Goal: Task Accomplishment & Management: Use online tool/utility

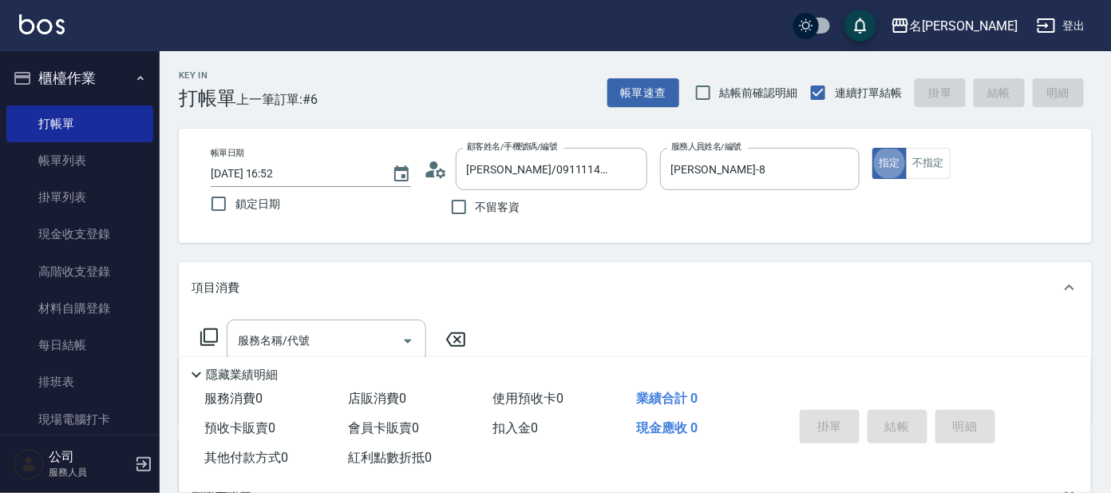
type button "true"
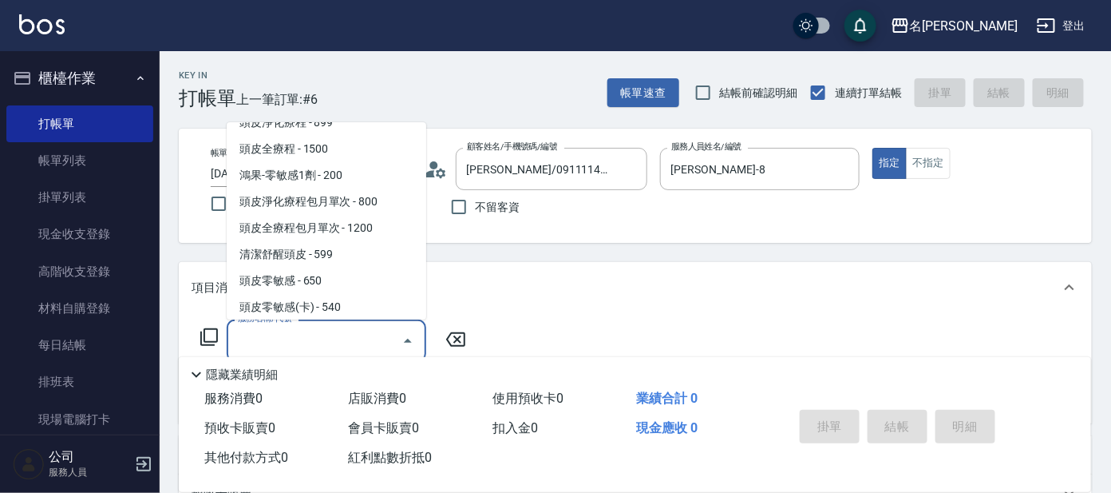
scroll to position [46, 0]
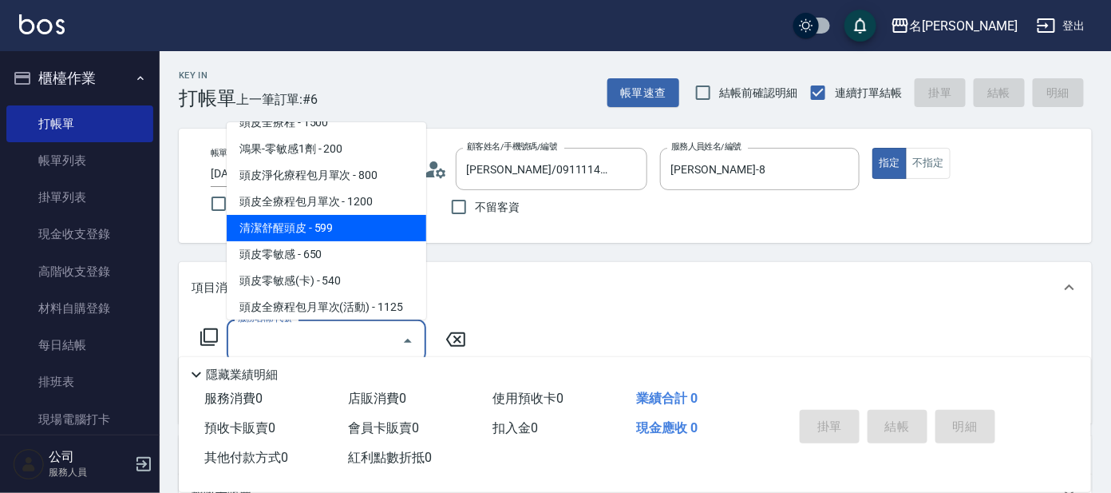
type input "清潔舒醒頭皮(110)"
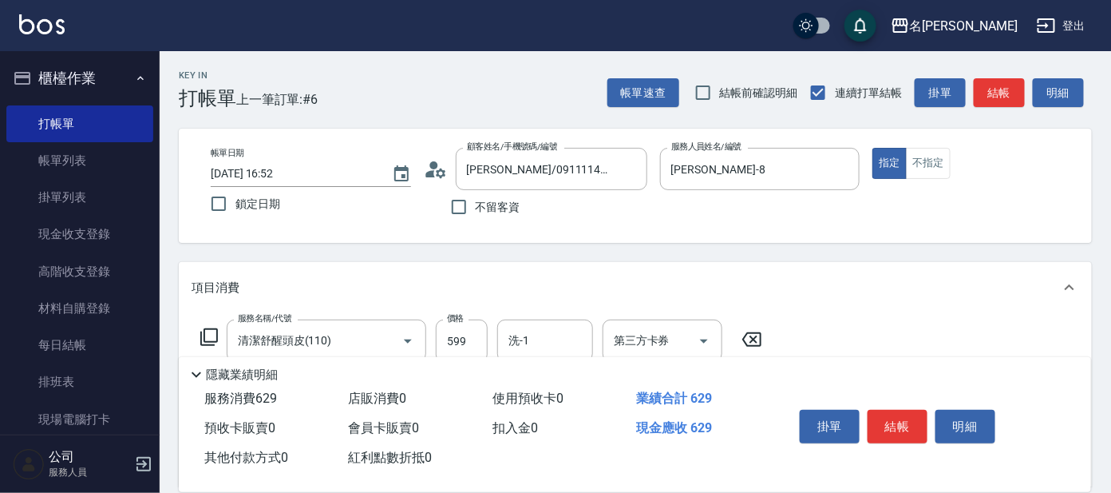
type input "潤絲(802)"
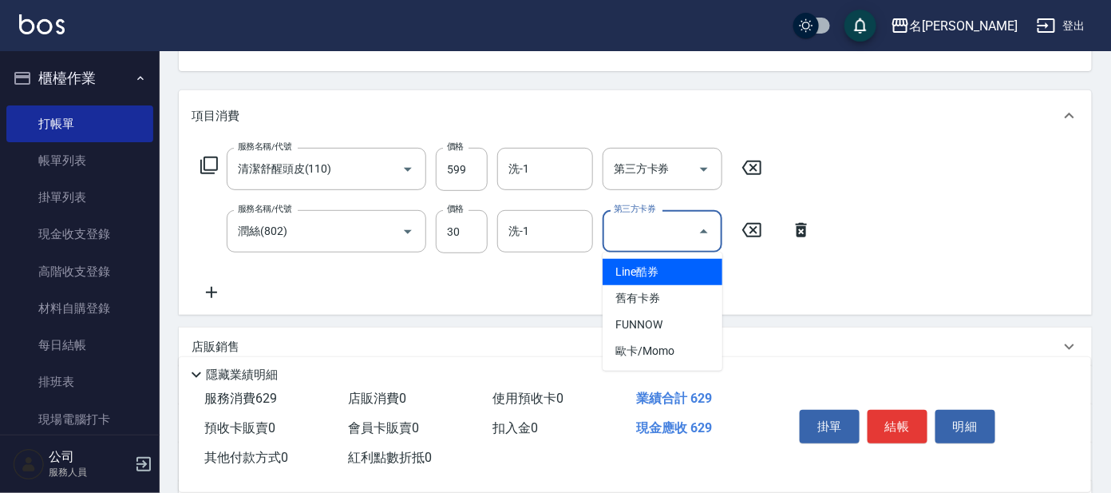
scroll to position [199, 0]
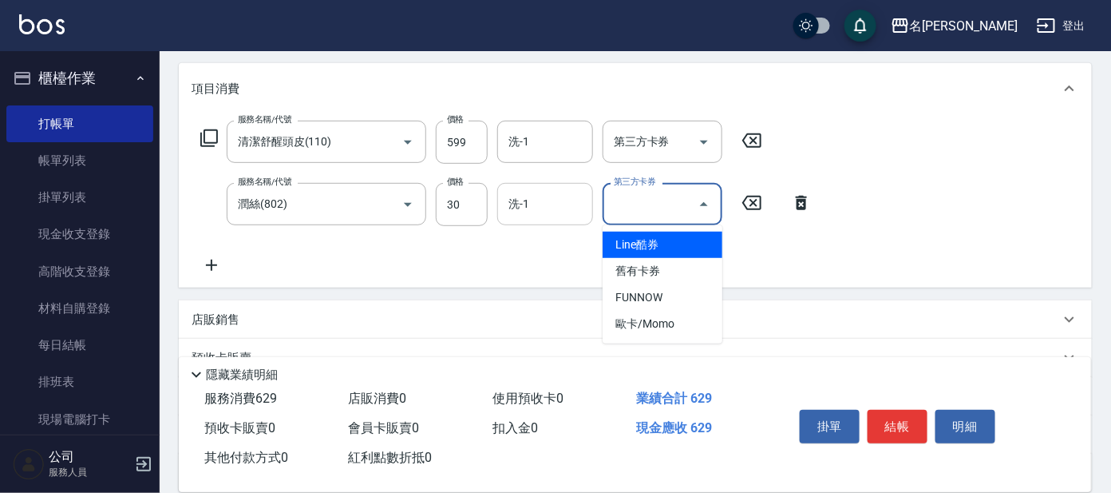
click at [526, 196] on div "洗-1 洗-1" at bounding box center [545, 204] width 96 height 42
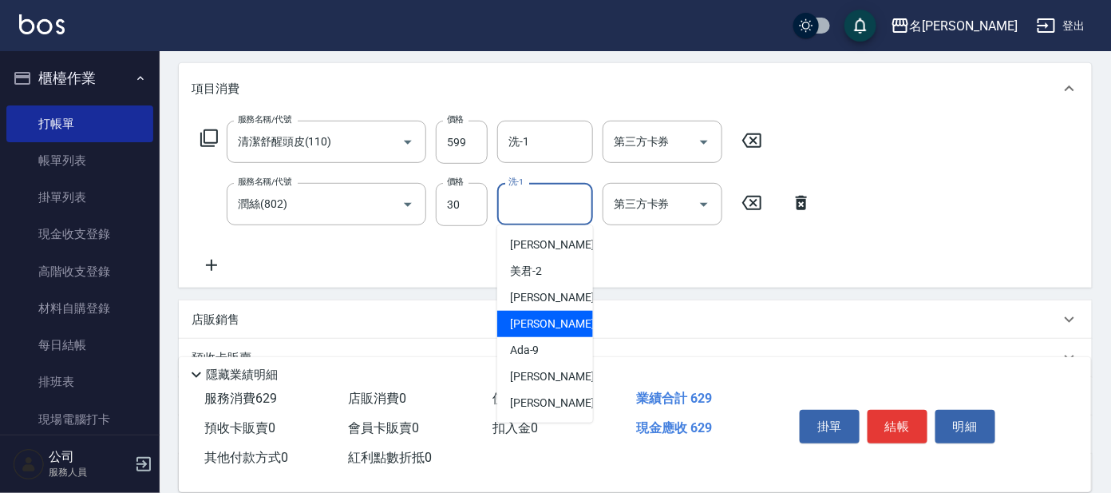
click at [525, 321] on span "[PERSON_NAME] -8" at bounding box center [557, 323] width 94 height 17
type input "[PERSON_NAME]-8"
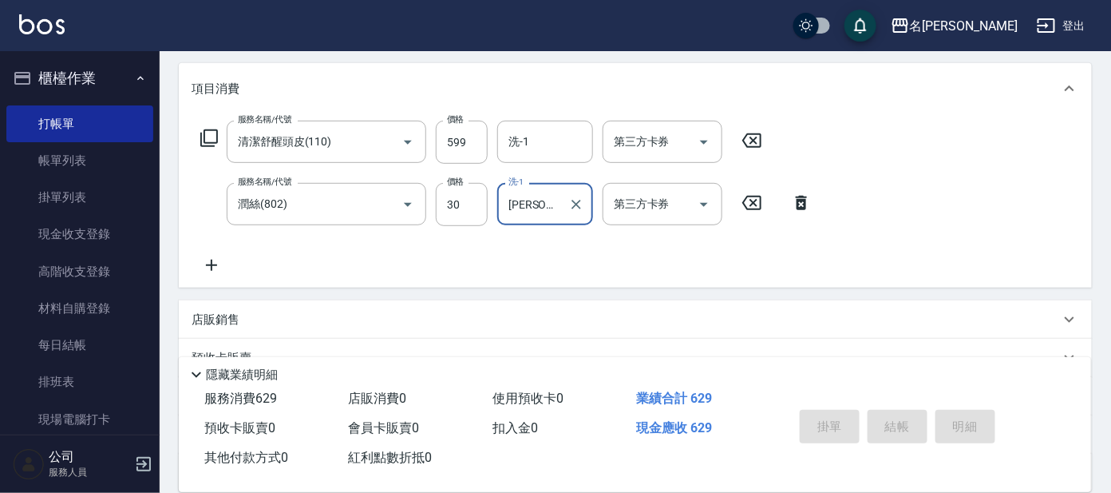
type input "[DATE] 17:52"
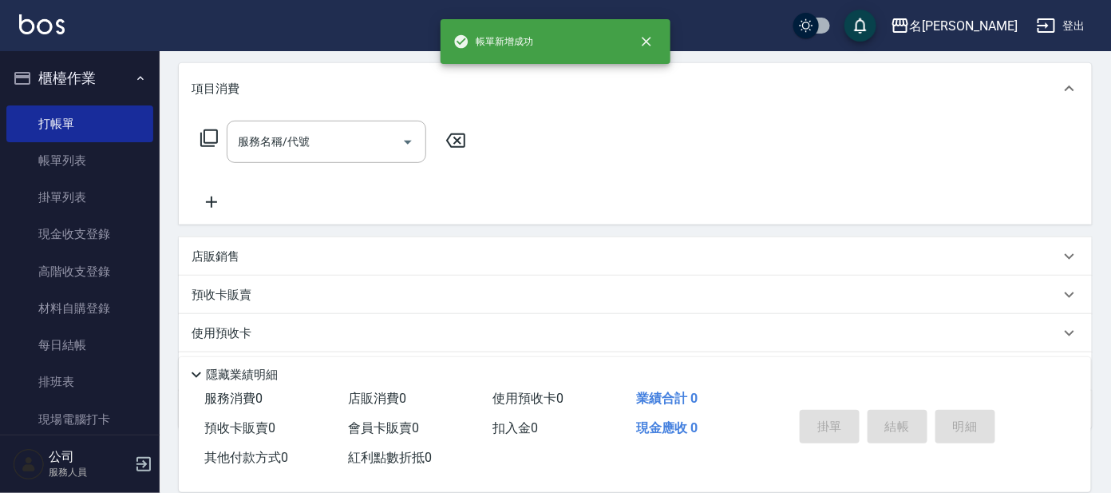
scroll to position [0, 0]
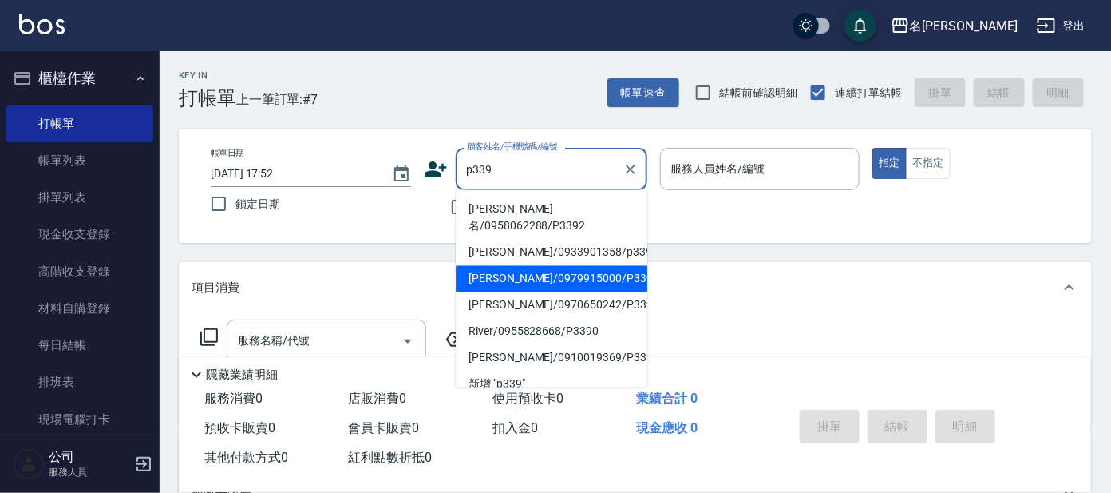
click at [588, 266] on li "[PERSON_NAME]/0979915000/P339" at bounding box center [552, 279] width 192 height 26
type input "[PERSON_NAME]/0979915000/P339"
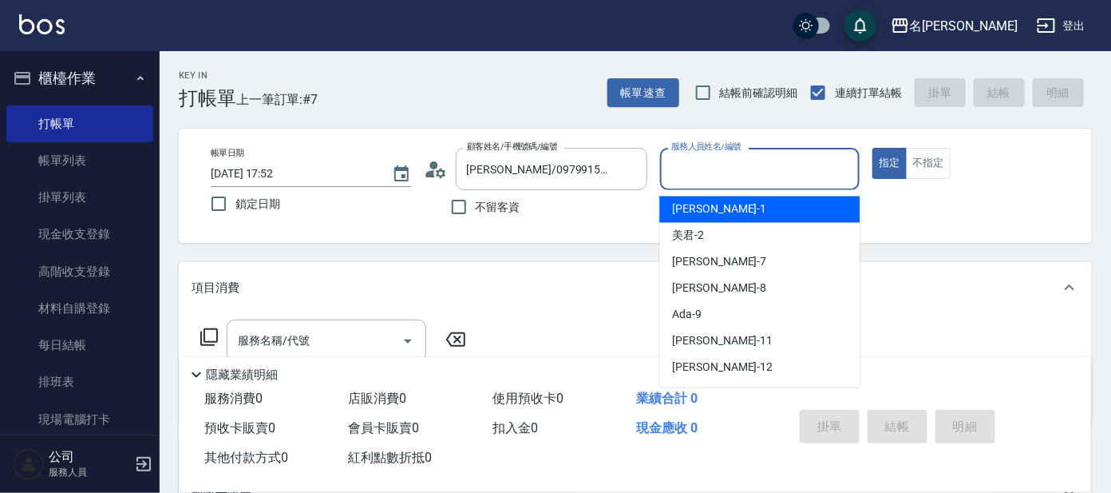
click at [711, 180] on input "服務人員姓名/編號" at bounding box center [760, 169] width 186 height 28
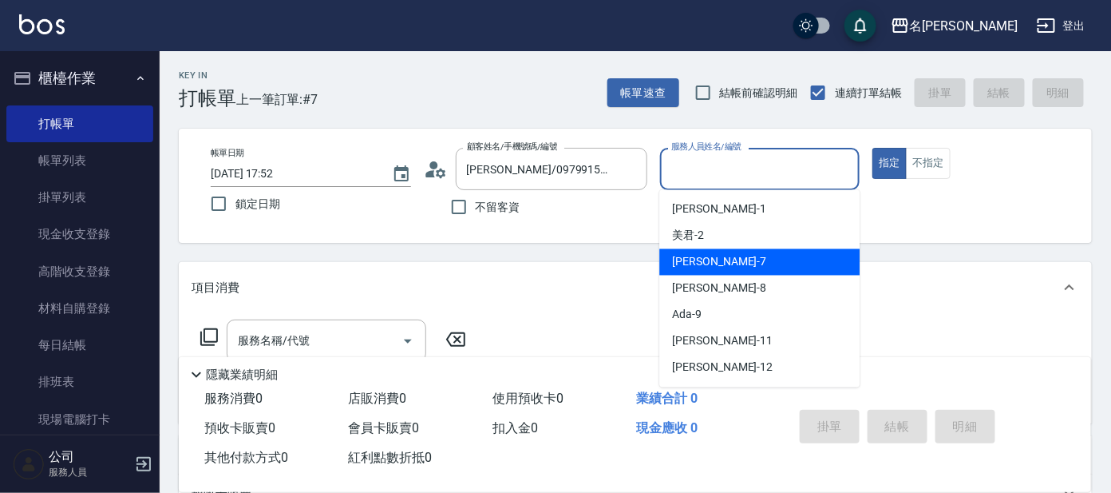
click at [733, 273] on div "[PERSON_NAME] -7" at bounding box center [759, 262] width 200 height 26
type input "[PERSON_NAME]-7"
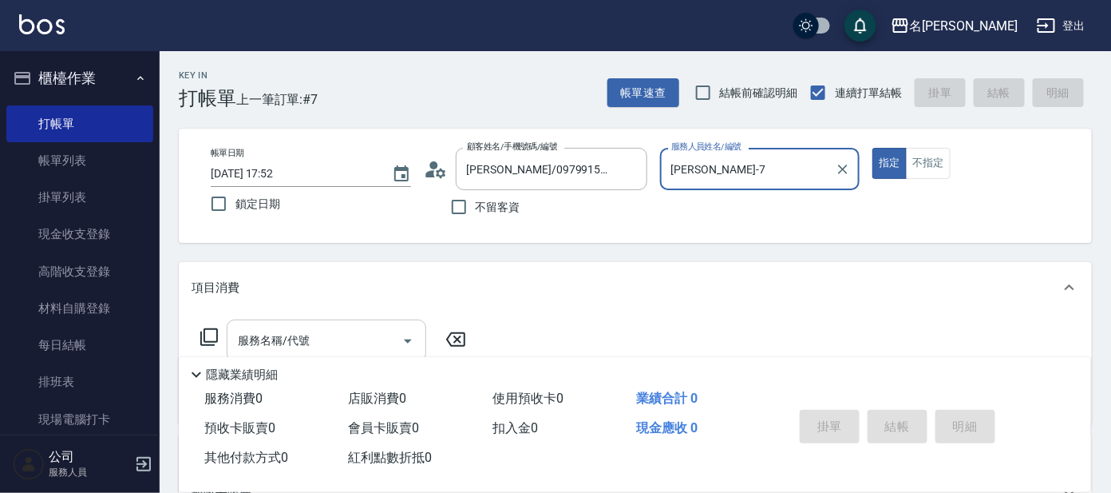
click at [354, 344] on input "服務名稱/代號" at bounding box center [314, 341] width 161 height 28
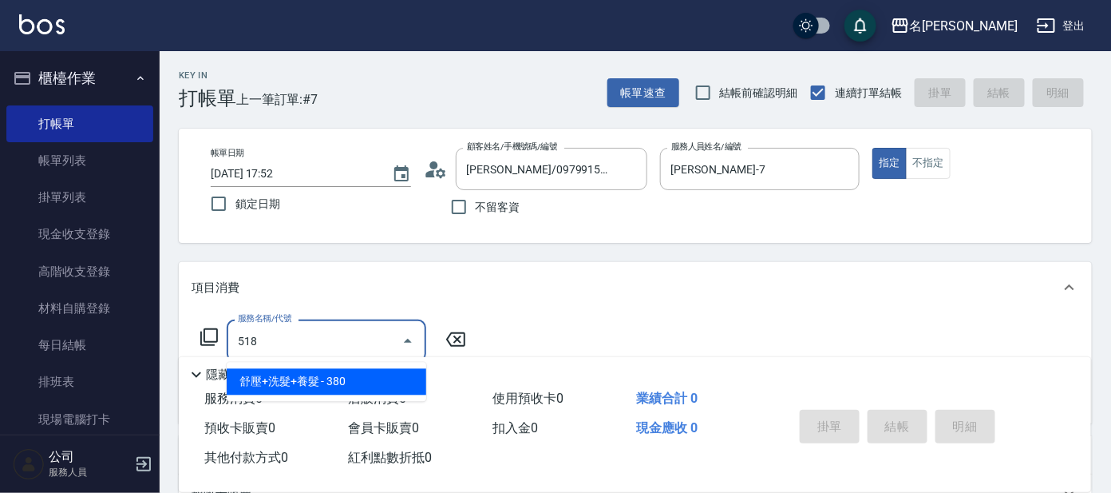
click at [370, 380] on span "舒壓+洗髮+養髮 - 380" at bounding box center [327, 382] width 200 height 26
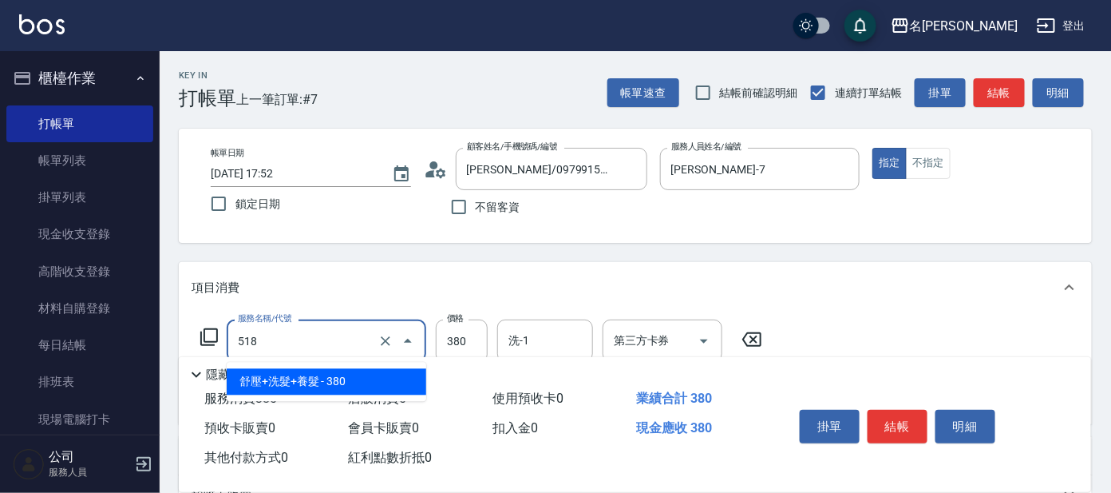
click at [306, 333] on input "518" at bounding box center [304, 341] width 141 height 28
click at [273, 382] on span "舒壓+洗髮+養髮 - 380" at bounding box center [327, 382] width 200 height 26
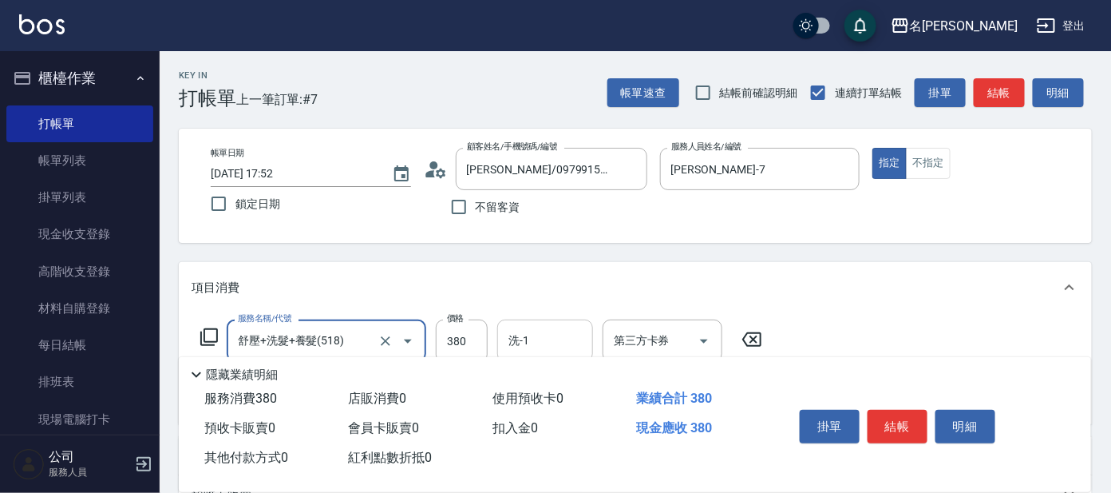
type input "舒壓+洗髮+養髮(518)"
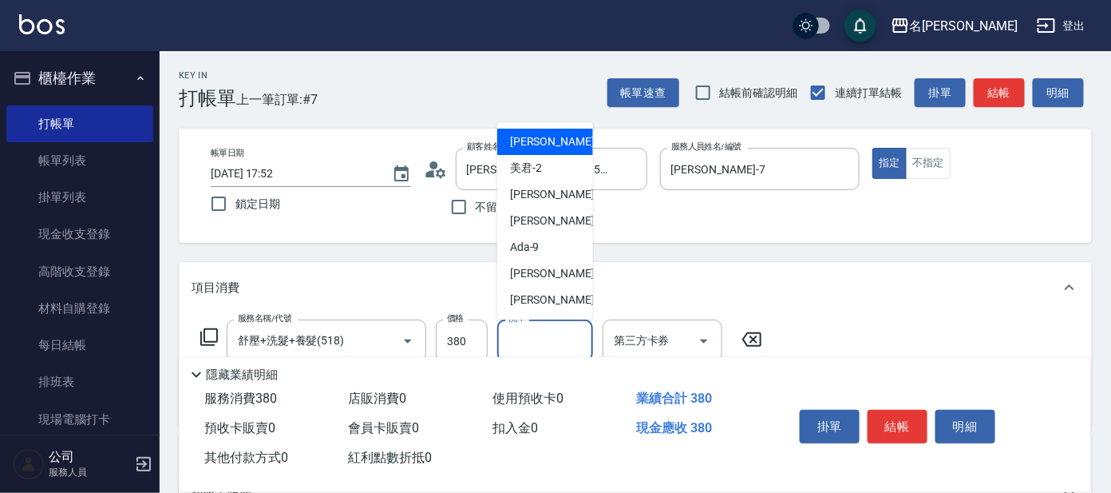
click at [552, 342] on input "洗-1" at bounding box center [545, 341] width 81 height 28
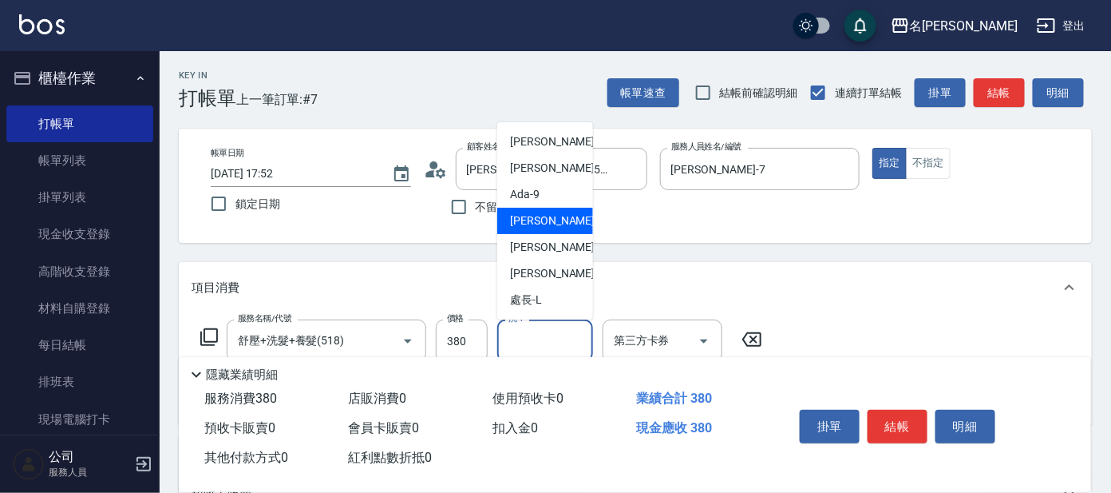
scroll to position [131, 0]
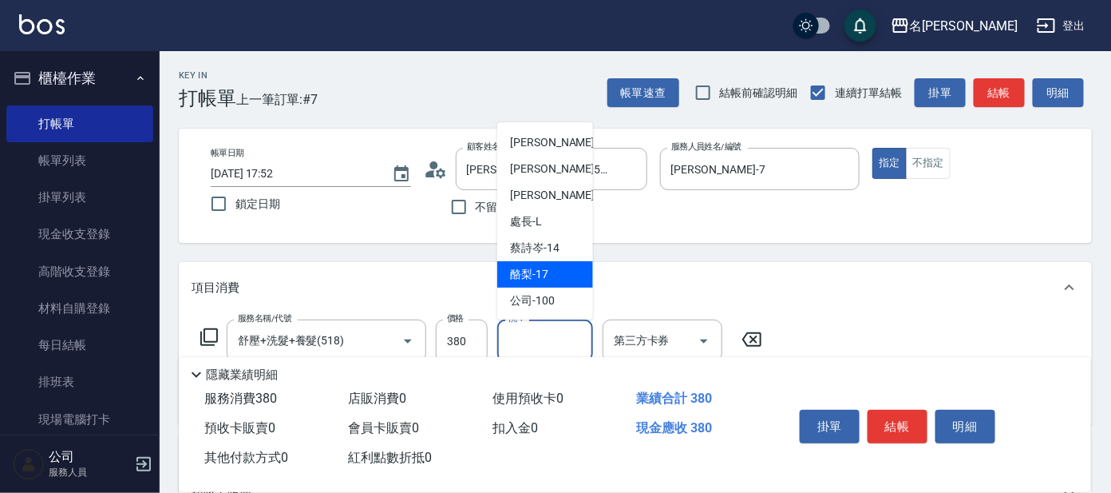
click at [558, 268] on div "酪梨 -17" at bounding box center [545, 274] width 96 height 26
type input "酪梨-17"
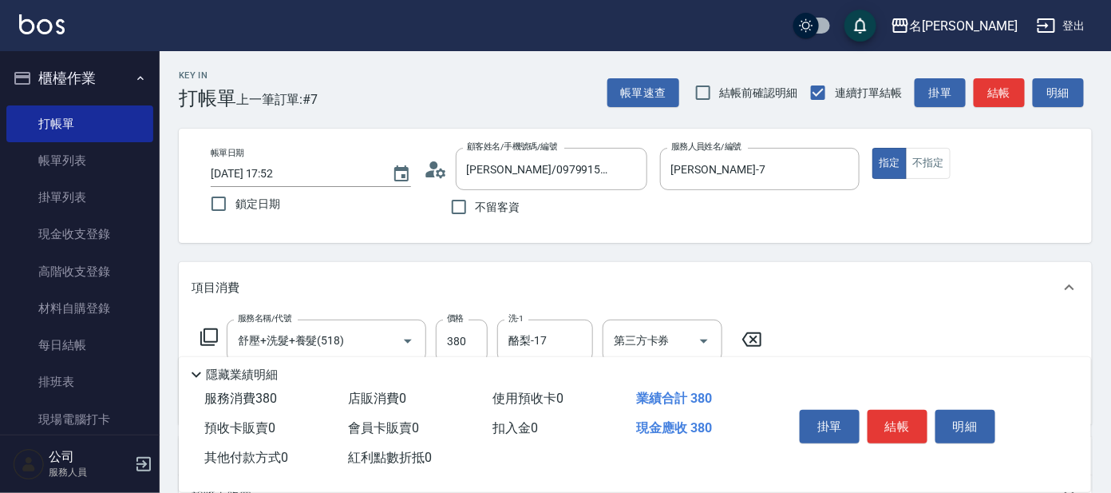
click at [206, 327] on icon at bounding box center [209, 336] width 19 height 19
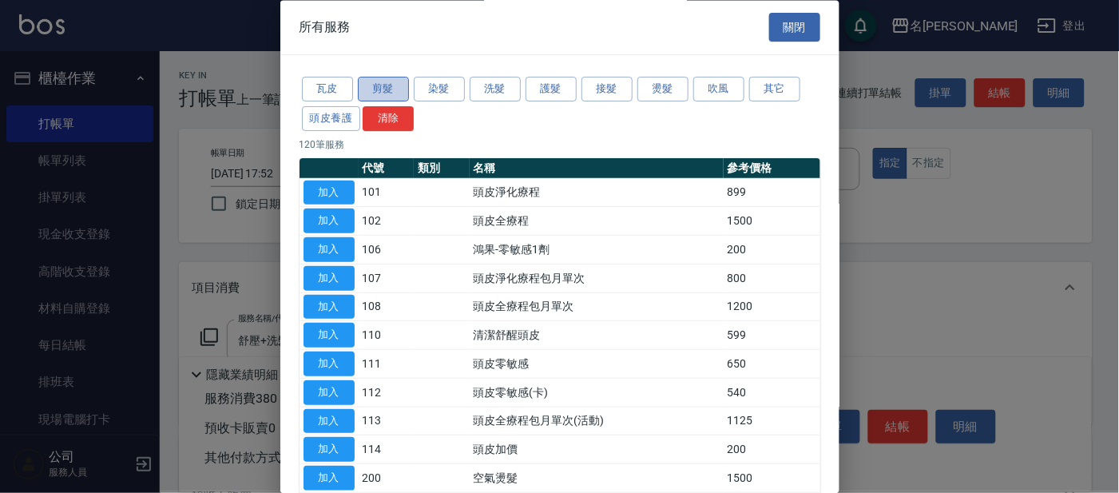
click at [384, 78] on button "剪髮" at bounding box center [383, 89] width 51 height 25
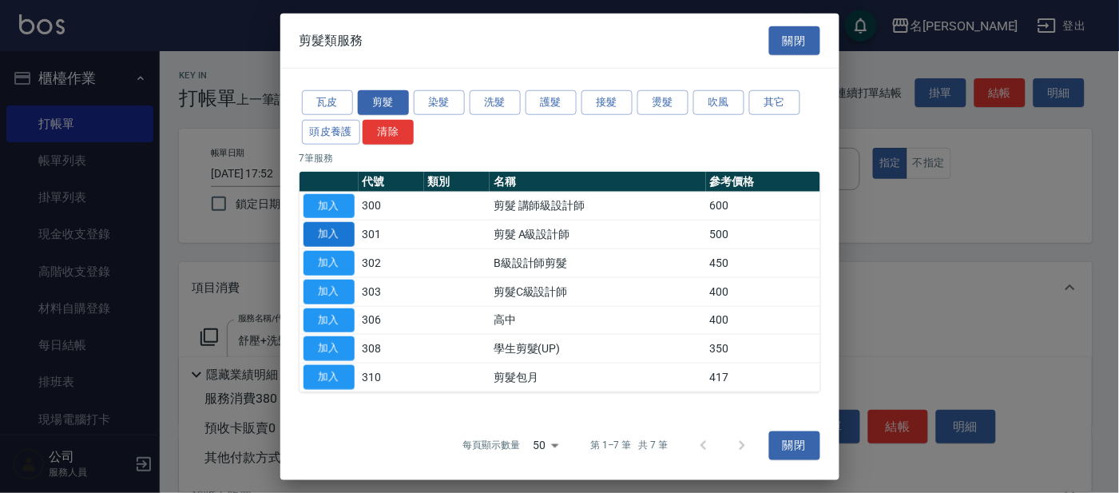
click at [334, 232] on button "加入" at bounding box center [328, 234] width 51 height 25
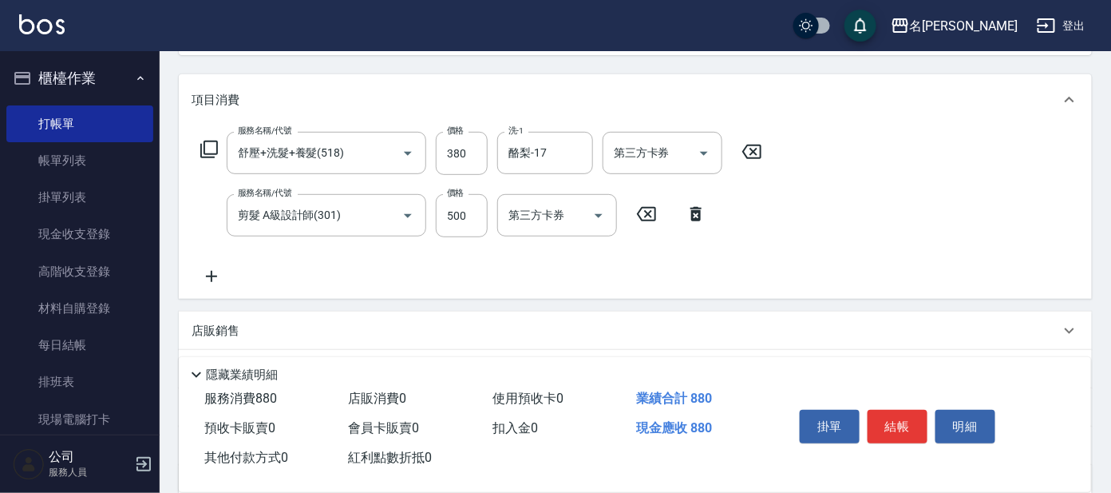
scroll to position [199, 0]
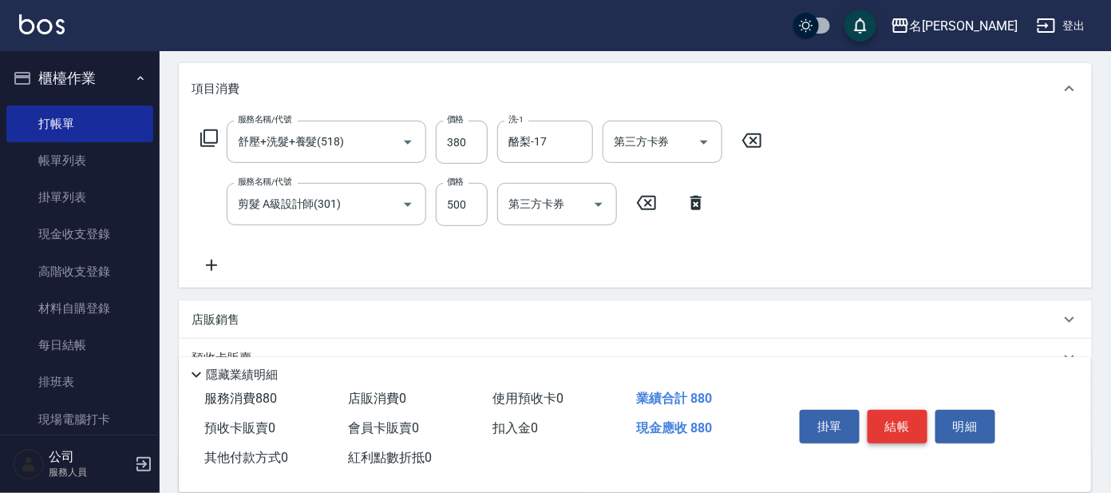
click at [888, 425] on button "結帳" at bounding box center [898, 427] width 60 height 34
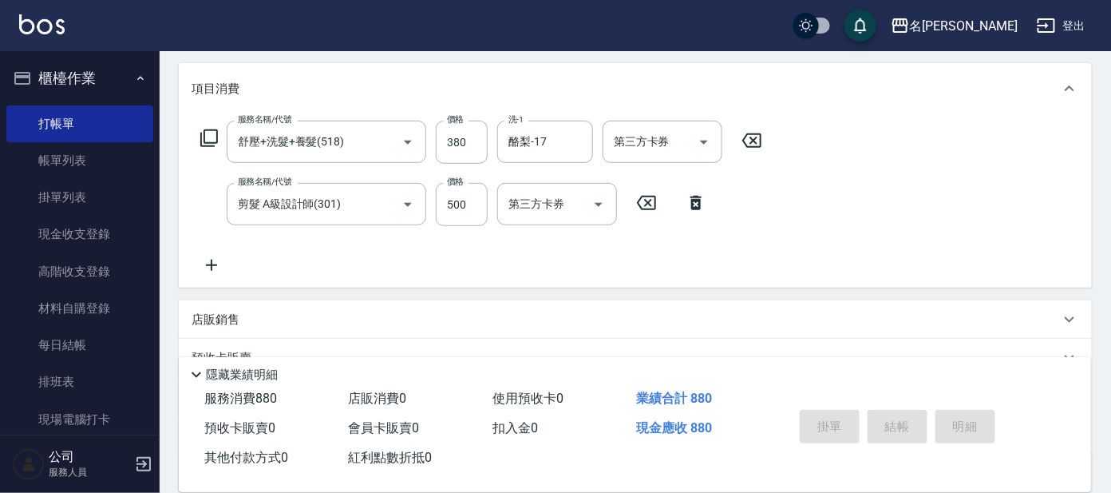
type input "[DATE] 18:15"
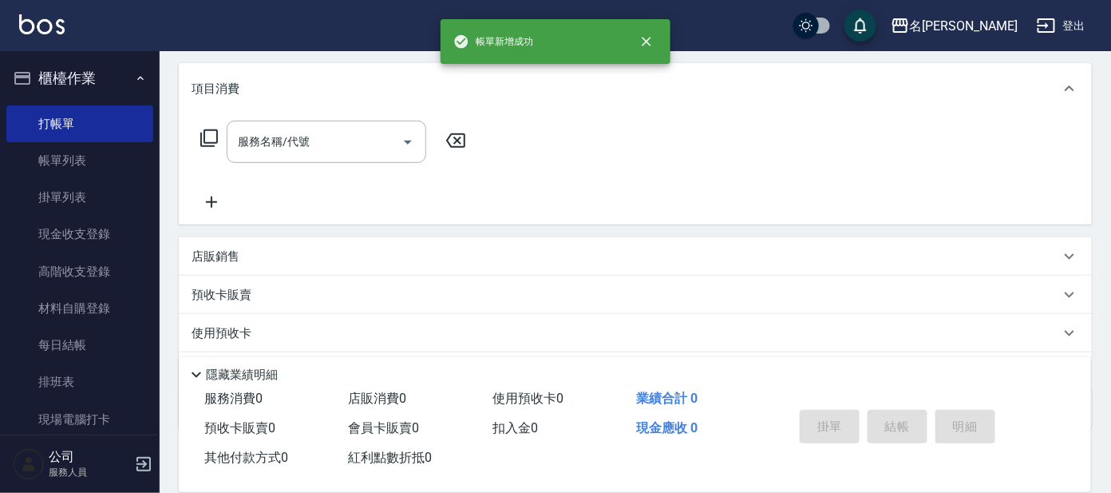
scroll to position [0, 0]
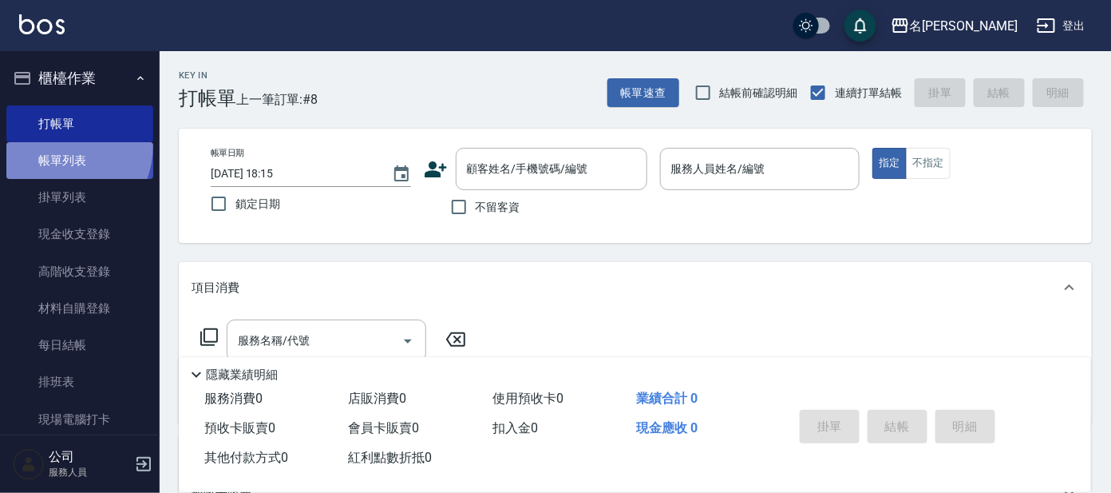
drag, startPoint x: 52, startPoint y: 145, endPoint x: 110, endPoint y: 164, distance: 61.6
click at [52, 146] on link "帳單列表" at bounding box center [79, 160] width 147 height 37
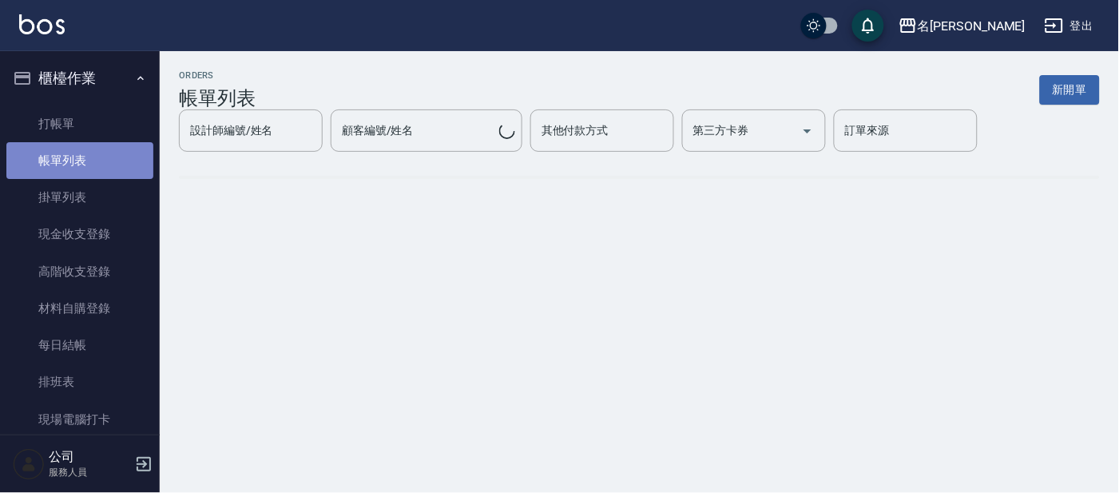
click at [110, 164] on link "帳單列表" at bounding box center [79, 160] width 147 height 37
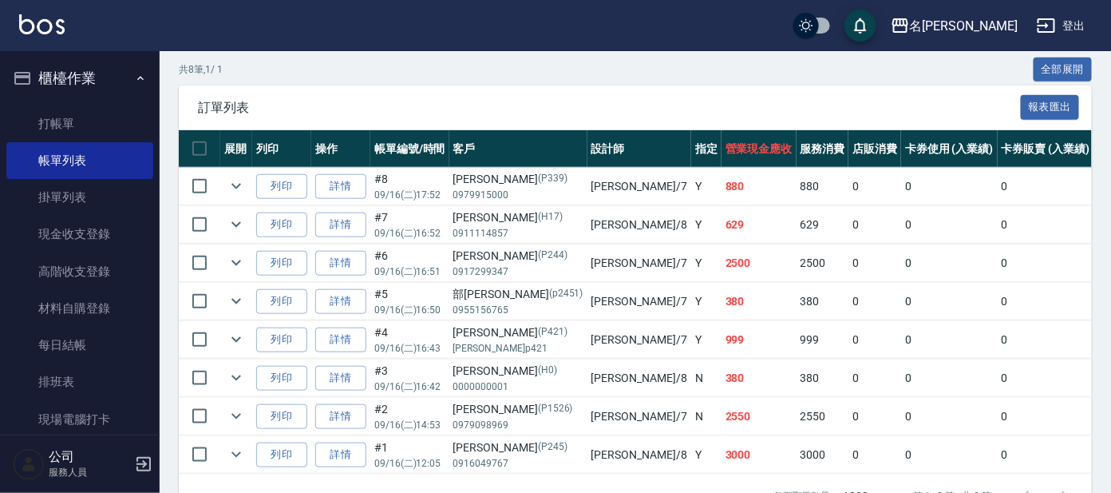
scroll to position [421, 0]
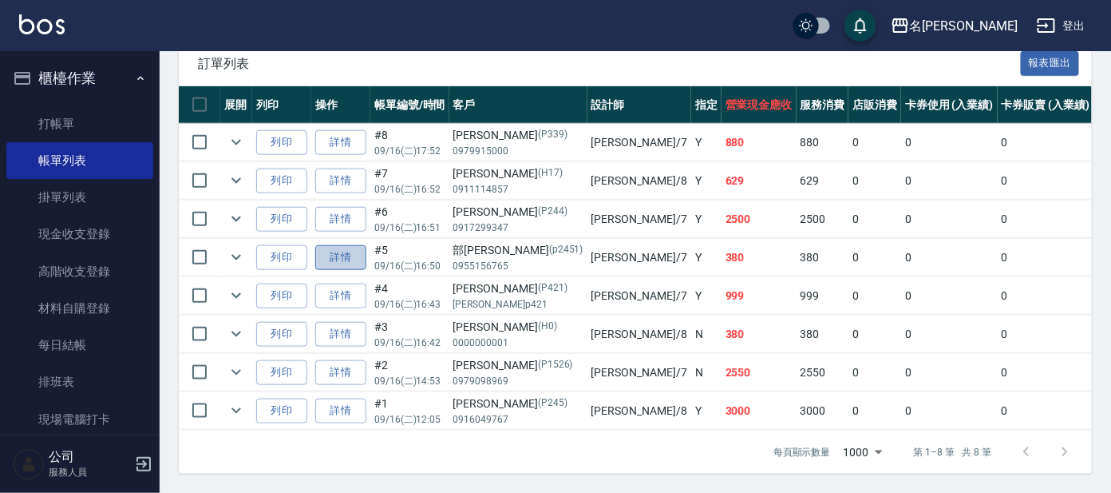
click at [339, 246] on link "詳情" at bounding box center [340, 257] width 51 height 25
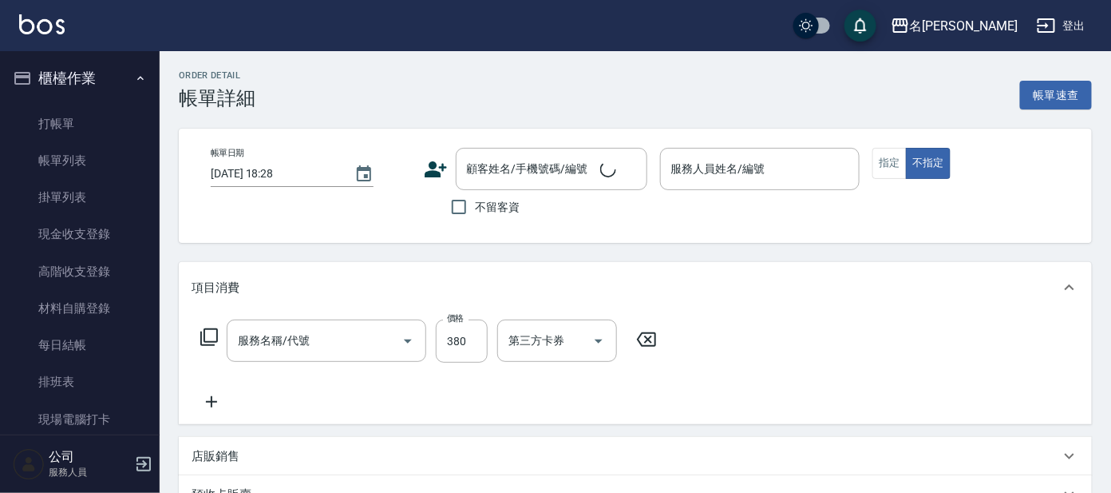
type input "[DATE] 16:50"
type input "[PERSON_NAME]-7"
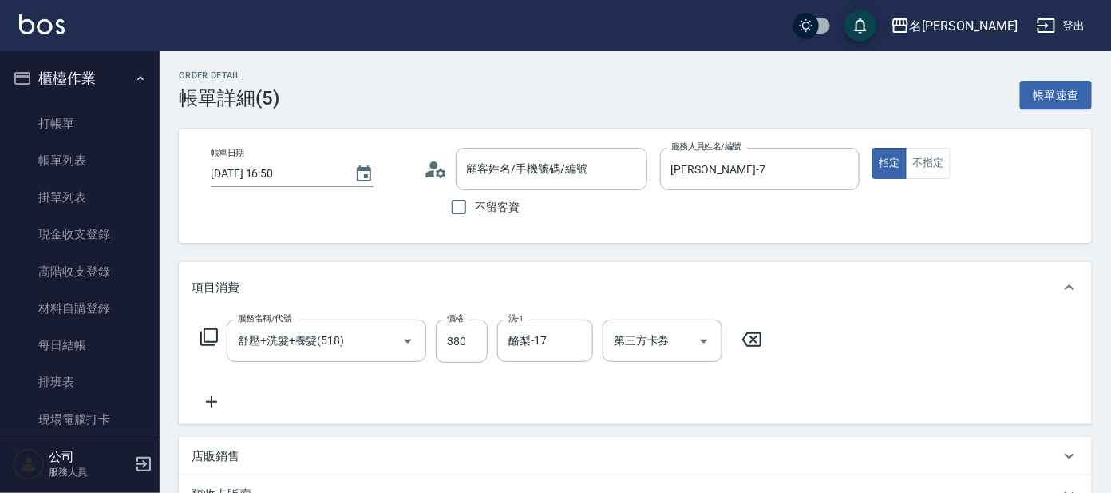
type input "舒壓+洗髮+養髮(518)"
type input "部[PERSON_NAME]/0955156765/p2451"
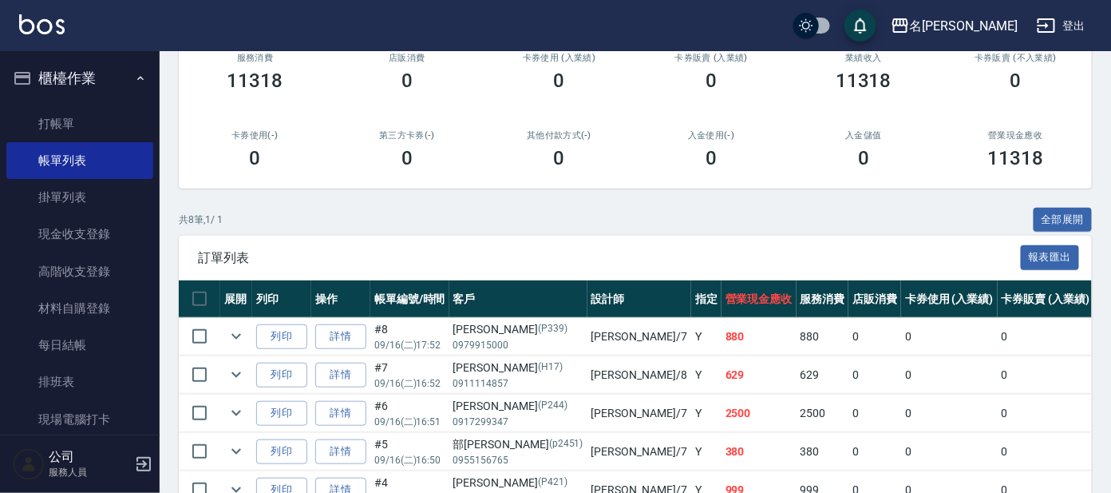
scroll to position [299, 0]
